Goal: Navigation & Orientation: Find specific page/section

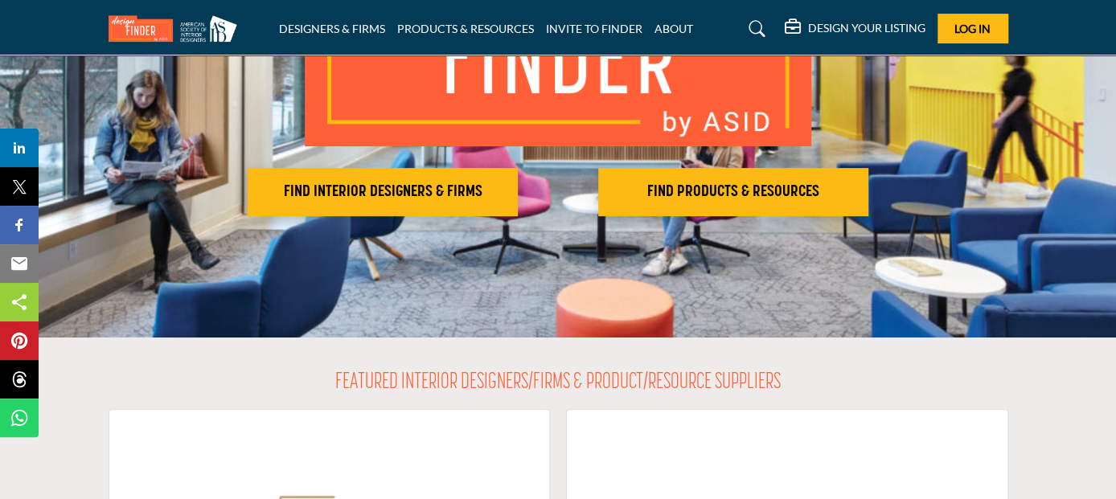
scroll to position [241, 0]
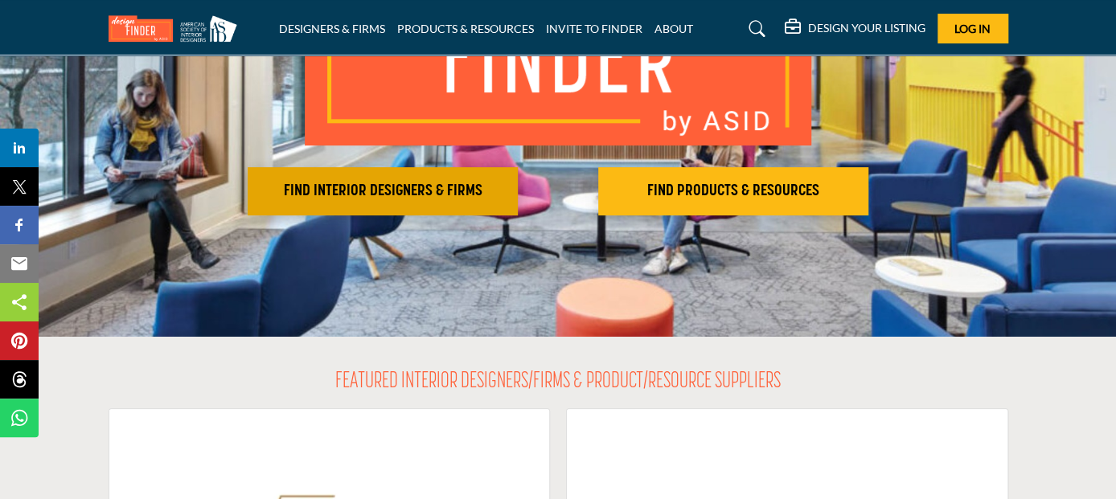
click at [432, 192] on h2 "FIND INTERIOR DESIGNERS & FIRMS" at bounding box center [382, 191] width 260 height 19
